Goal: Information Seeking & Learning: Learn about a topic

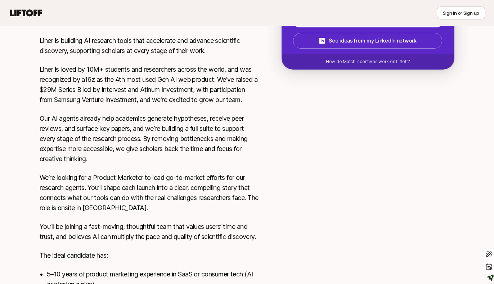
scroll to position [147, 0]
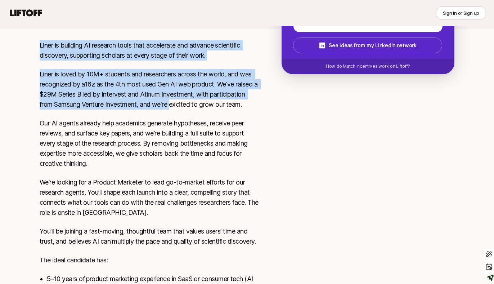
drag, startPoint x: 39, startPoint y: 45, endPoint x: 174, endPoint y: 104, distance: 147.0
click at [174, 104] on div "Liner is building AI research tools that accelerate and advance scientific disc…" at bounding box center [247, 215] width 432 height 350
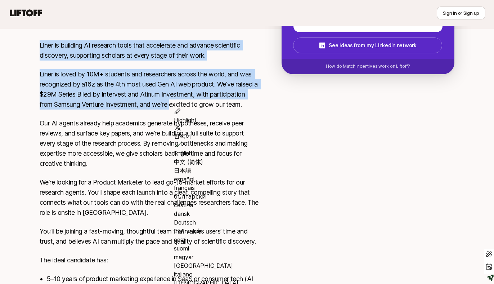
click at [174, 104] on p "Liner is loved by 10M+ students and researchers across the world, and was recog…" at bounding box center [149, 89] width 219 height 40
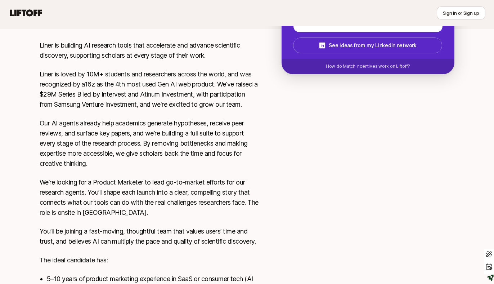
click at [86, 95] on p "Liner is loved by 10M+ students and researchers across the world, and was recog…" at bounding box center [149, 89] width 219 height 40
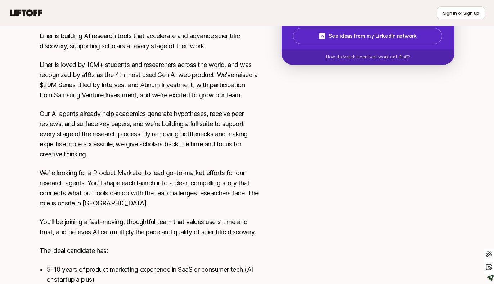
scroll to position [152, 0]
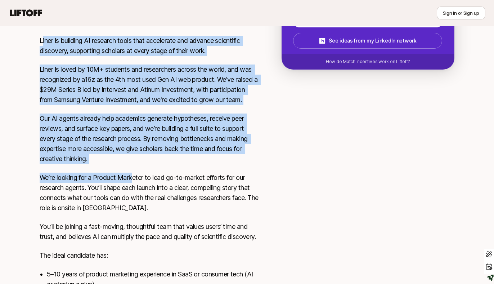
drag, startPoint x: 41, startPoint y: 38, endPoint x: 129, endPoint y: 168, distance: 156.8
click at [132, 176] on div "Liner is building AI research tools that accelerate and advance scientific disc…" at bounding box center [149, 211] width 219 height 350
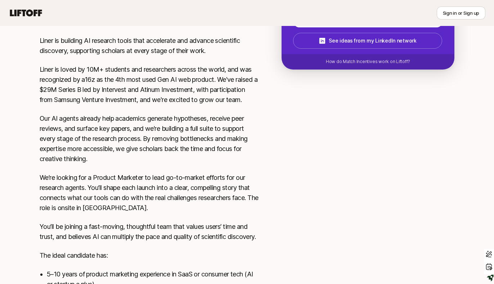
click at [129, 168] on div "Liner is building AI research tools that accelerate and advance scientific disc…" at bounding box center [149, 211] width 219 height 350
click at [50, 78] on p "Liner is loved by 10M+ students and researchers across the world, and was recog…" at bounding box center [149, 84] width 219 height 40
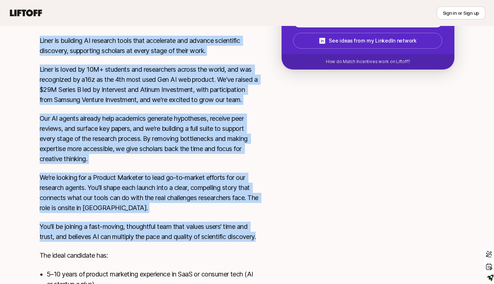
drag, startPoint x: 40, startPoint y: 38, endPoint x: 150, endPoint y: 248, distance: 236.9
click at [150, 248] on div "Liner is building AI research tools that accelerate and advance scientific disc…" at bounding box center [149, 211] width 219 height 350
copy div "Lorem ip dolorsit AM consecte adipi elit seddoeiusm tem incidid utlaboreet dolo…"
